Goal: Navigation & Orientation: Find specific page/section

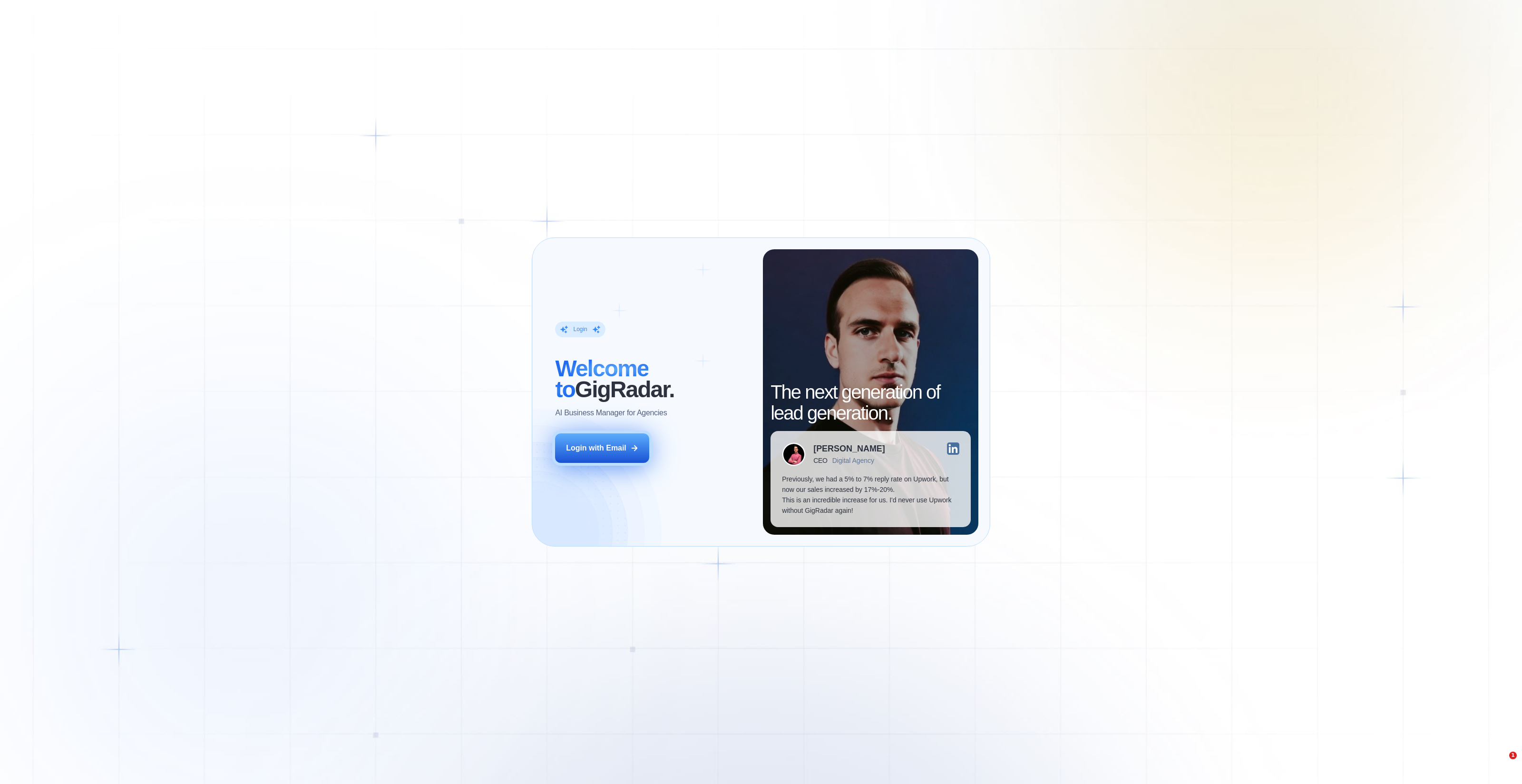
click at [613, 444] on div "Login with Email" at bounding box center [596, 448] width 60 height 11
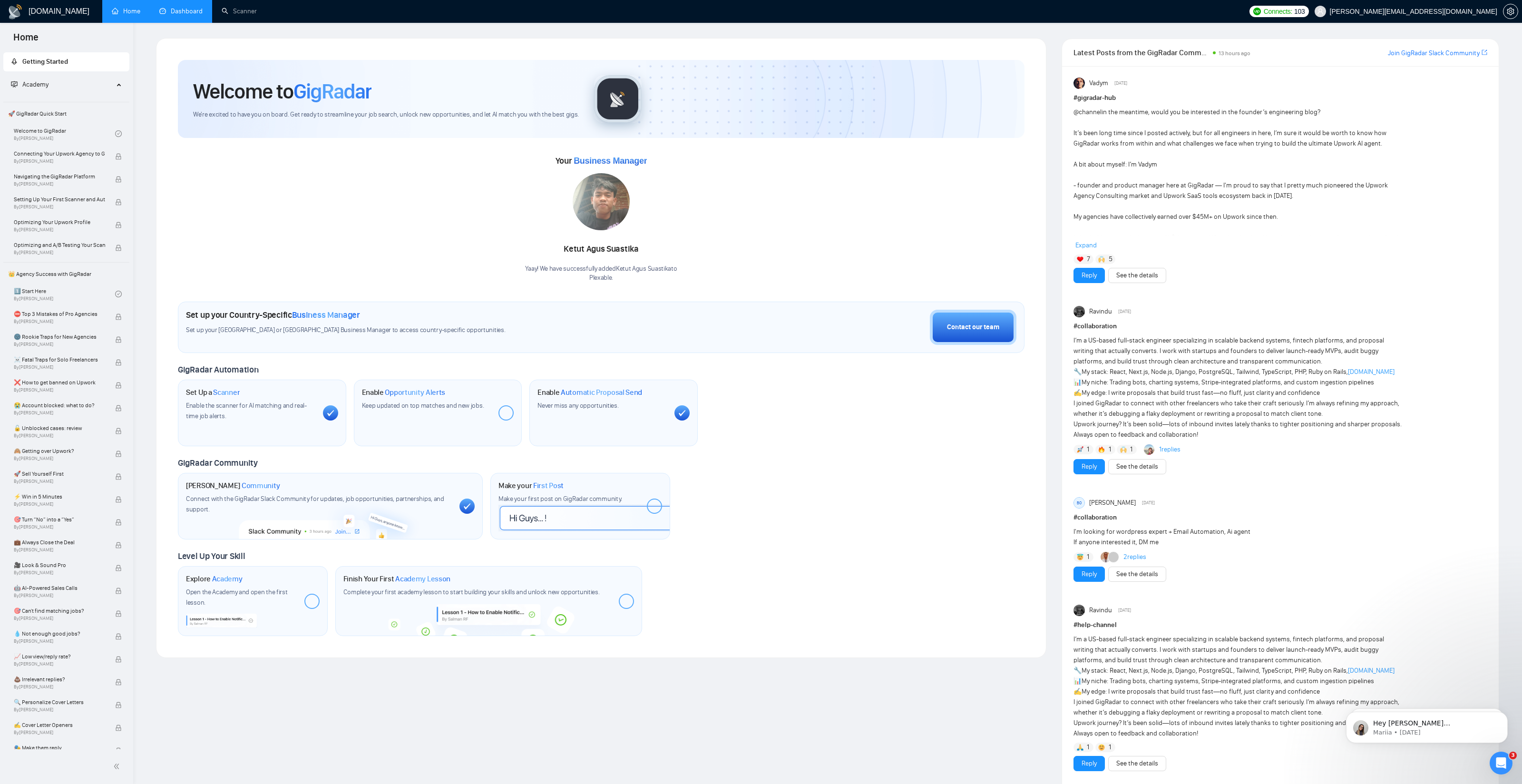
click at [184, 12] on link "Dashboard" at bounding box center [181, 11] width 43 height 8
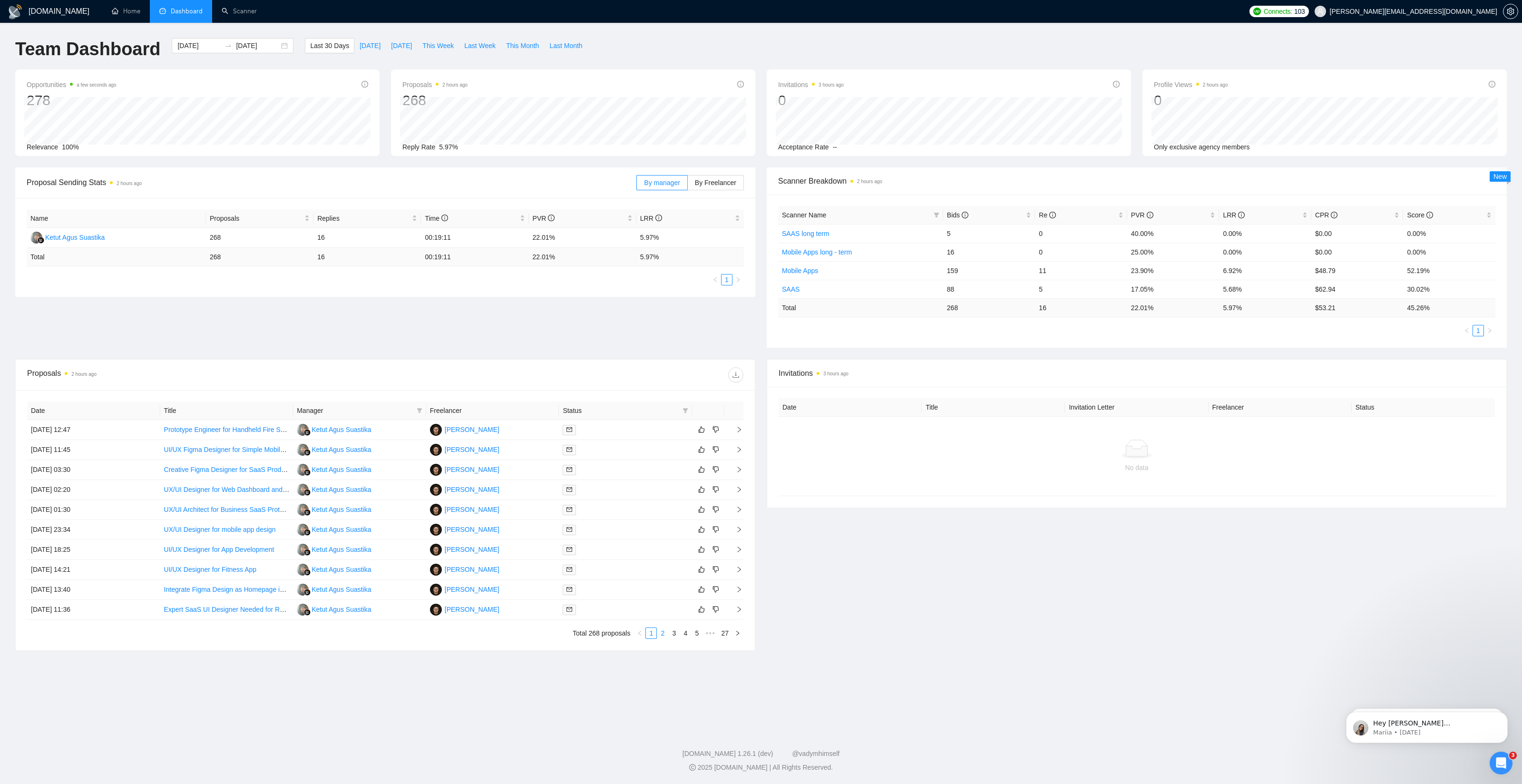
click at [663, 633] on link "2" at bounding box center [663, 633] width 11 height 11
click at [675, 633] on link "3" at bounding box center [674, 633] width 11 height 11
click at [652, 633] on link "1" at bounding box center [651, 633] width 11 height 11
